Goal: Use online tool/utility

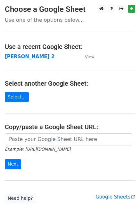
type input "https://docs.google.com/spreadsheets/d/1ZDlVQjaDibfPTpoRrnWj8pjn7YSOO7xEi0WZbgJ…"
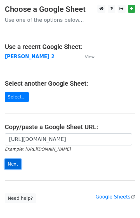
click at [17, 161] on input "Next" at bounding box center [13, 164] width 16 height 10
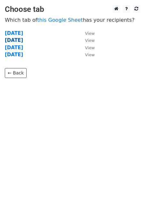
click at [10, 38] on strong "Wednesday" at bounding box center [14, 40] width 18 height 6
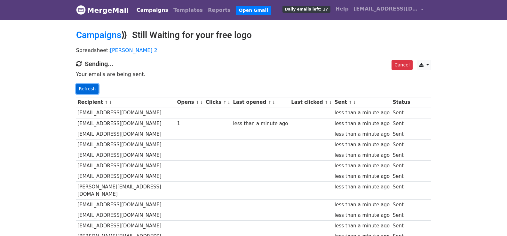
click at [84, 87] on link "Refresh" at bounding box center [87, 89] width 23 height 10
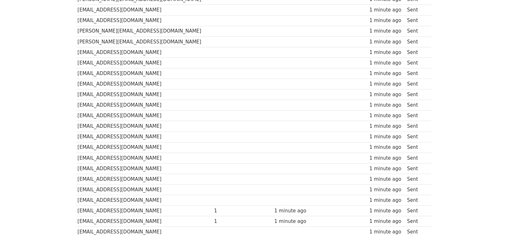
scroll to position [446, 0]
